Goal: Find specific page/section: Find specific page/section

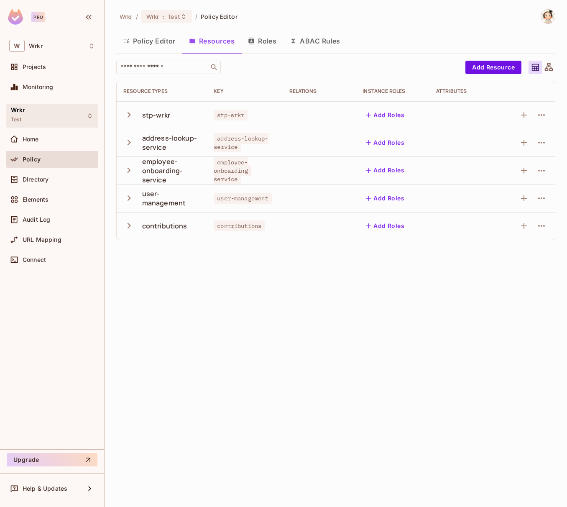
click at [90, 115] on icon at bounding box center [90, 116] width 7 height 7
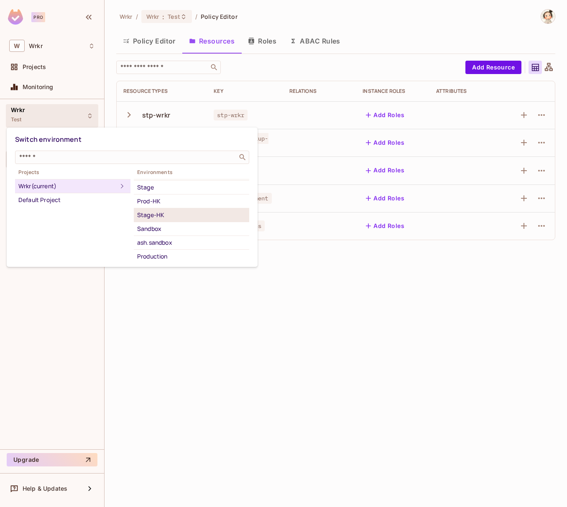
scroll to position [46, 0]
click at [157, 222] on div "Sandbox" at bounding box center [191, 223] width 109 height 10
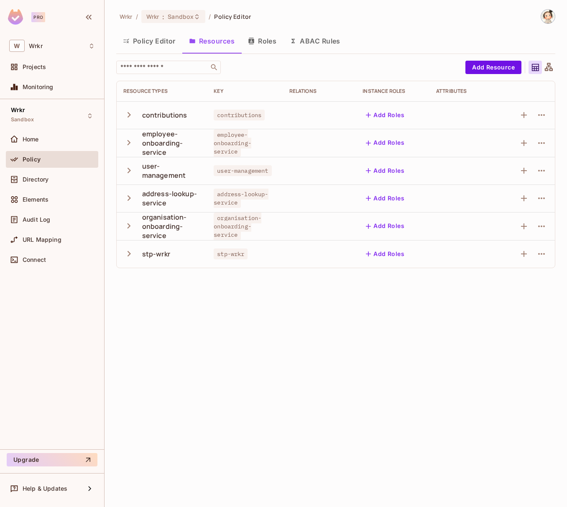
click at [150, 39] on button "Policy Editor" at bounding box center [149, 41] width 66 height 21
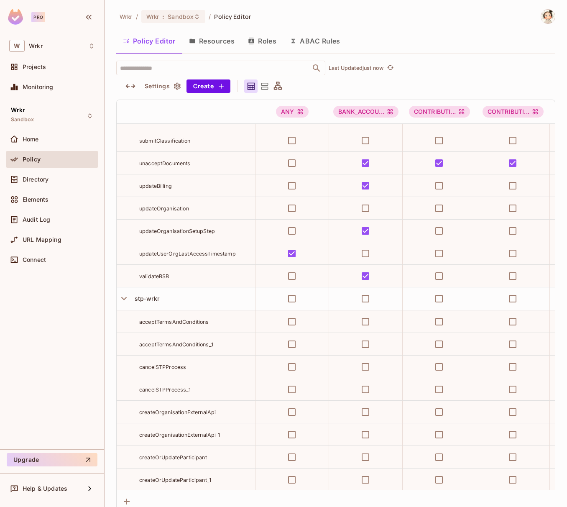
scroll to position [4163, 0]
